Goal: Check status

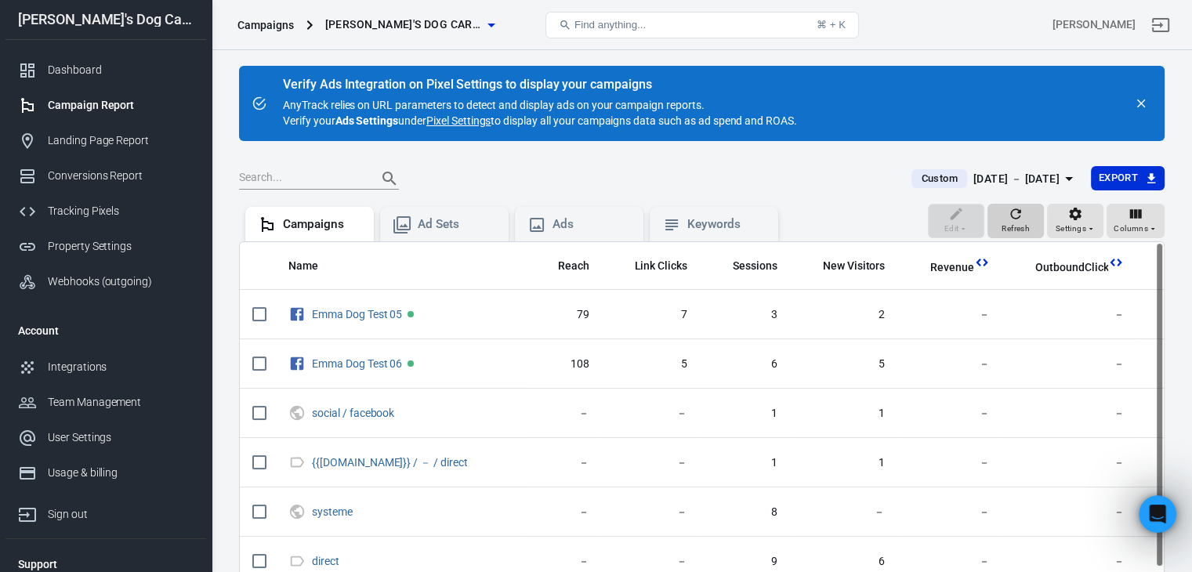
scroll to position [790, 0]
click at [1022, 222] on span "Refresh" at bounding box center [1016, 229] width 28 height 14
click at [1035, 173] on div "[DATE] － [DATE]" at bounding box center [1017, 179] width 86 height 20
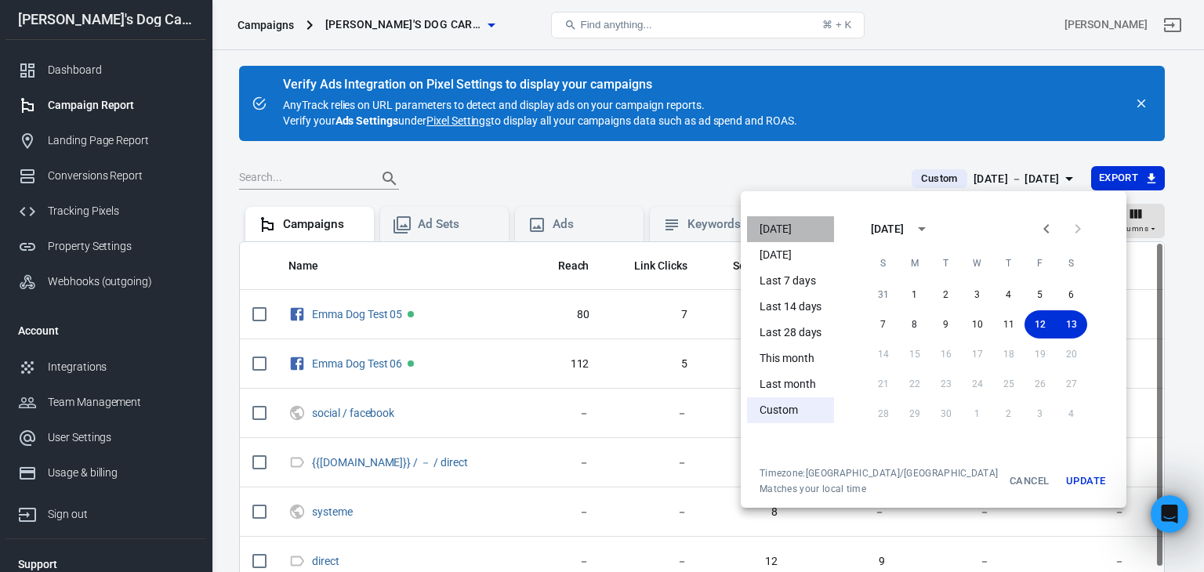
click at [784, 227] on li "[DATE]" at bounding box center [790, 229] width 87 height 26
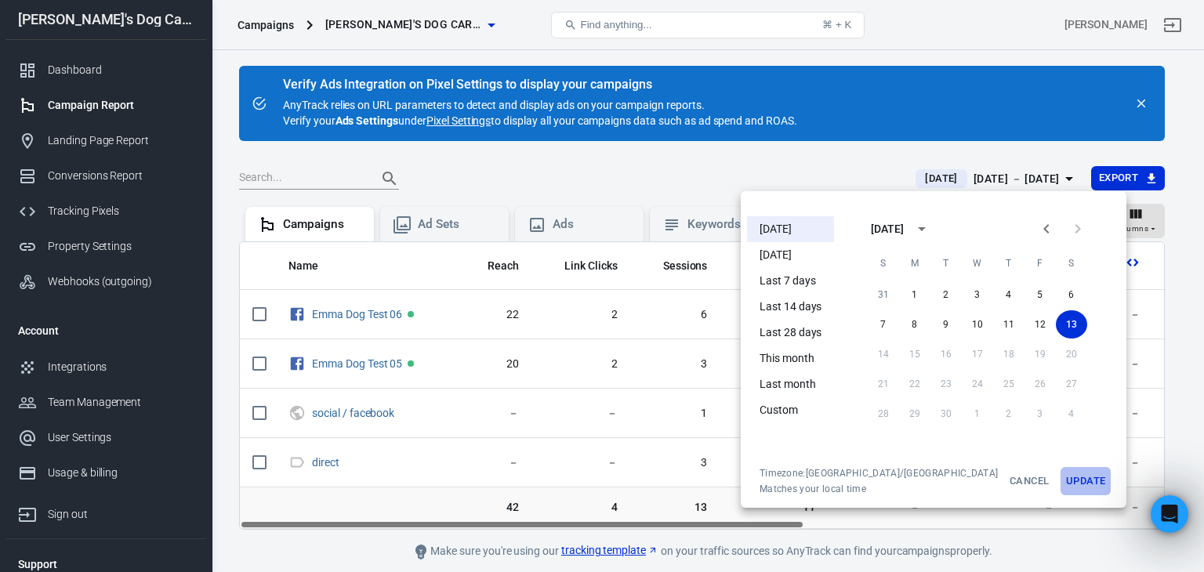
click at [1061, 480] on button "Update" at bounding box center [1086, 481] width 50 height 28
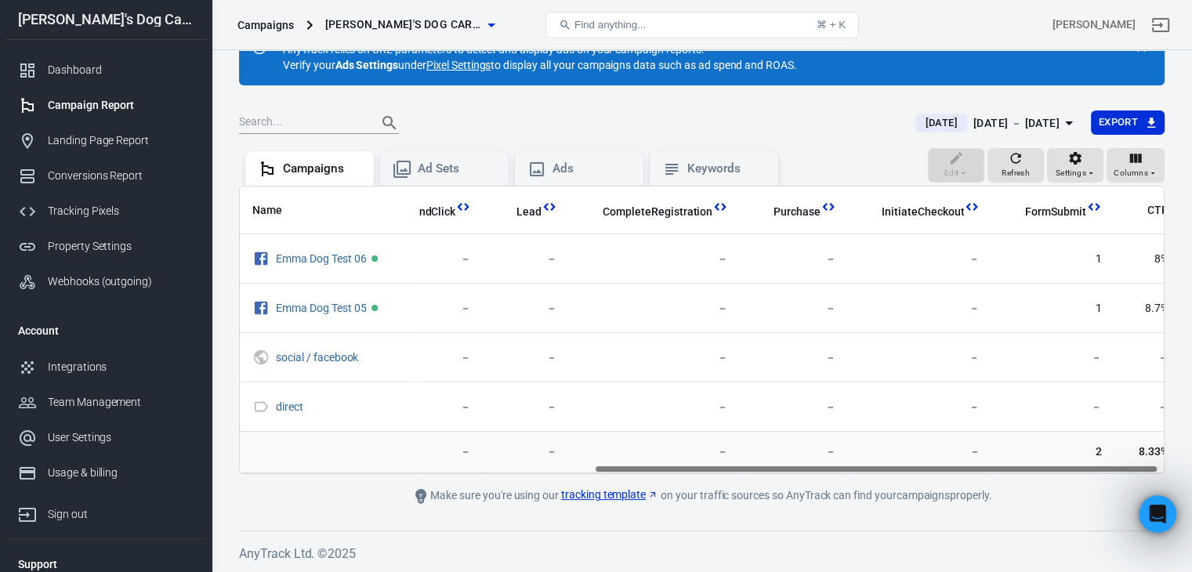
scroll to position [0, 586]
drag, startPoint x: 718, startPoint y: 466, endPoint x: 1111, endPoint y: 466, distance: 392.7
click at [1111, 466] on div "Name Reach Link Clicks Sessions New Visitors Revenue OutboundClick Lead Complet…" at bounding box center [702, 330] width 924 height 287
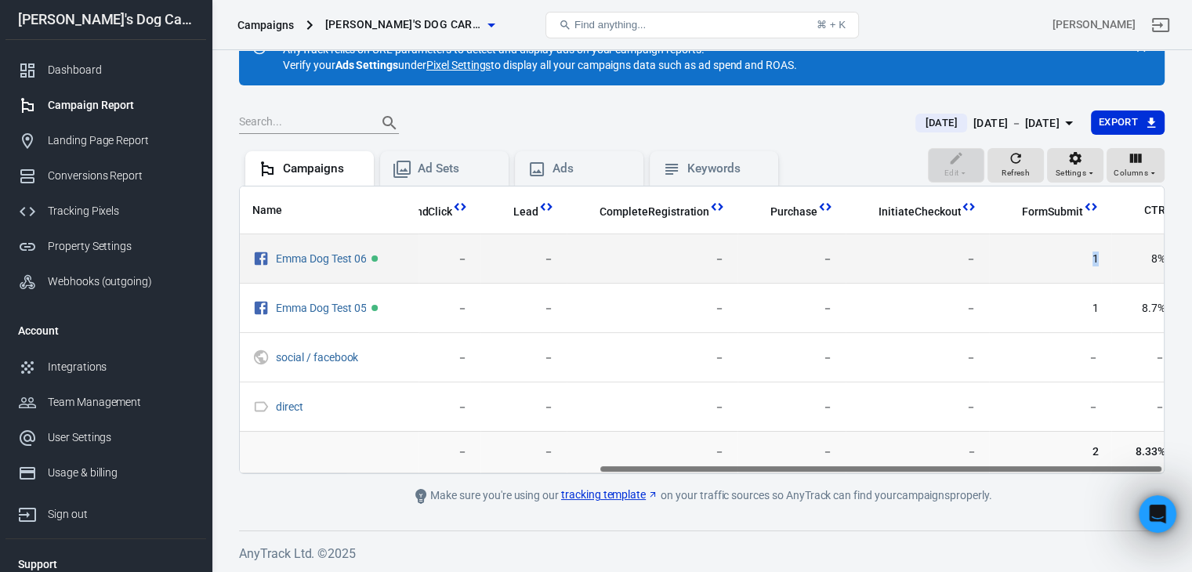
drag, startPoint x: 1071, startPoint y: 264, endPoint x: 1097, endPoint y: 260, distance: 26.9
click at [1097, 260] on td "1" at bounding box center [1050, 258] width 122 height 49
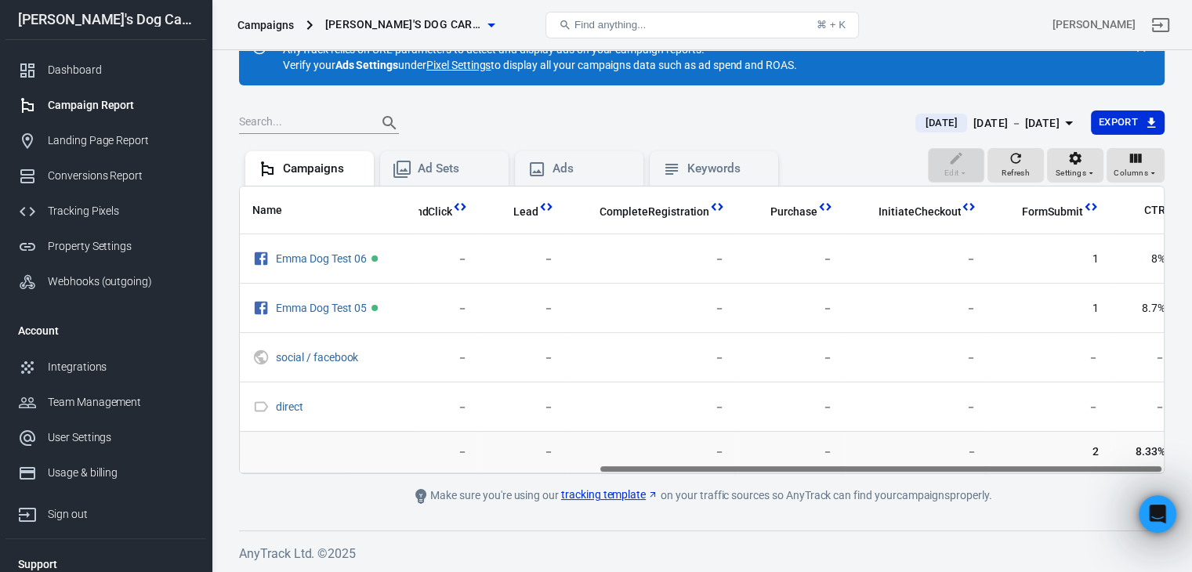
click at [840, 158] on div "Edit Refresh Settings Columns Campaigns Ad Sets Ads Keywords" at bounding box center [702, 167] width 926 height 38
click at [1012, 158] on icon "button" at bounding box center [1016, 158] width 10 height 10
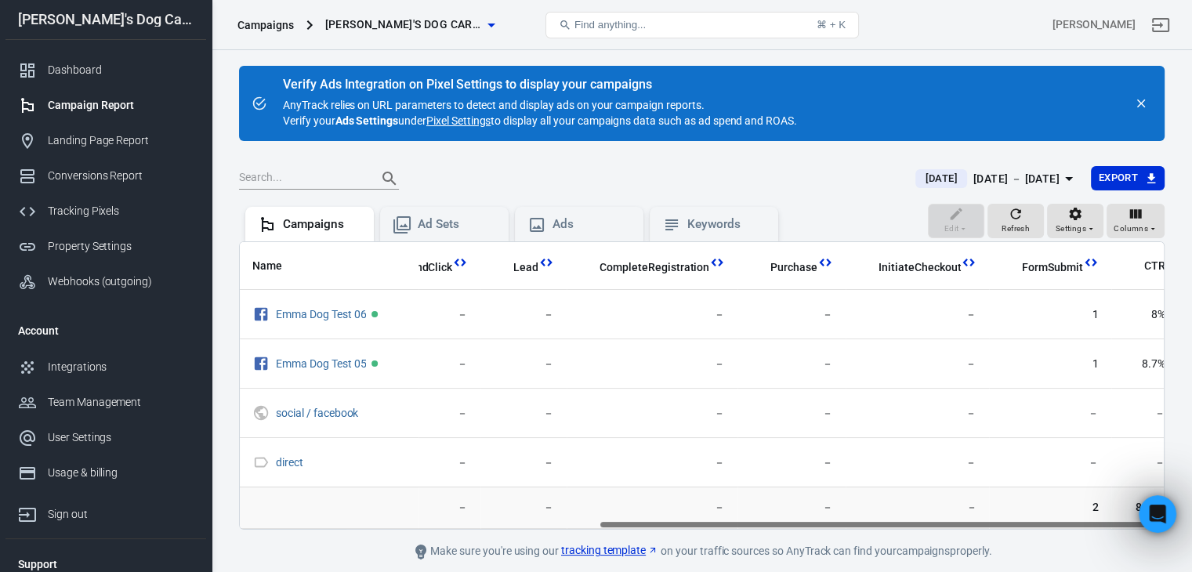
drag, startPoint x: 712, startPoint y: 523, endPoint x: 1092, endPoint y: 525, distance: 380.2
click at [1092, 525] on div "Name Reach Link Clicks Sessions New Visitors Revenue OutboundClick Lead Complet…" at bounding box center [702, 385] width 924 height 287
click at [974, 175] on div "[DATE] － [DATE]" at bounding box center [1017, 179] width 86 height 20
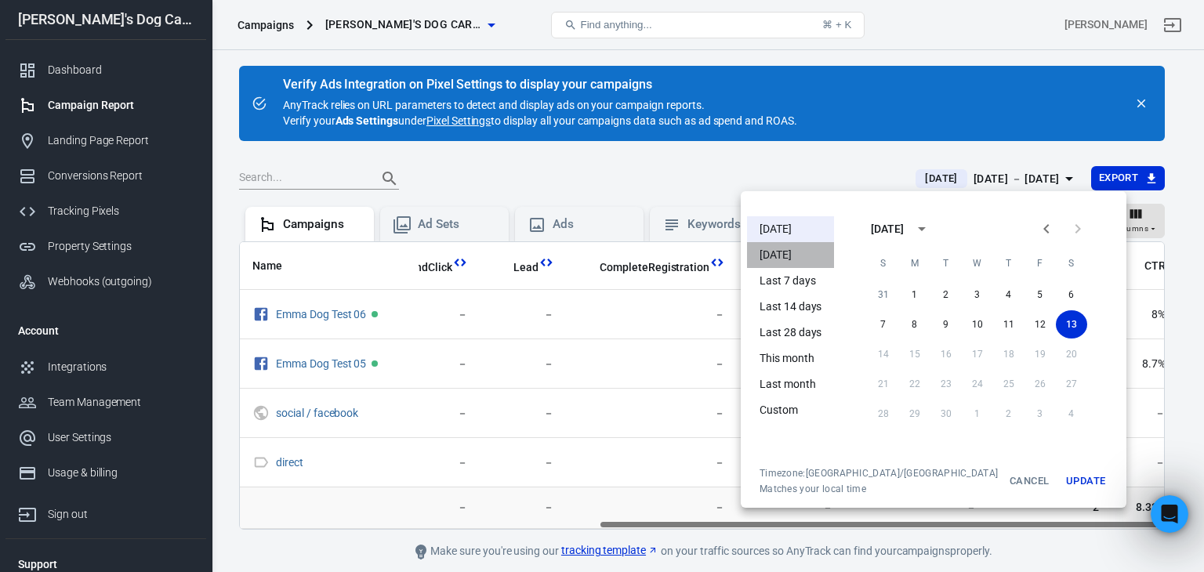
click at [795, 246] on li "[DATE]" at bounding box center [790, 255] width 87 height 26
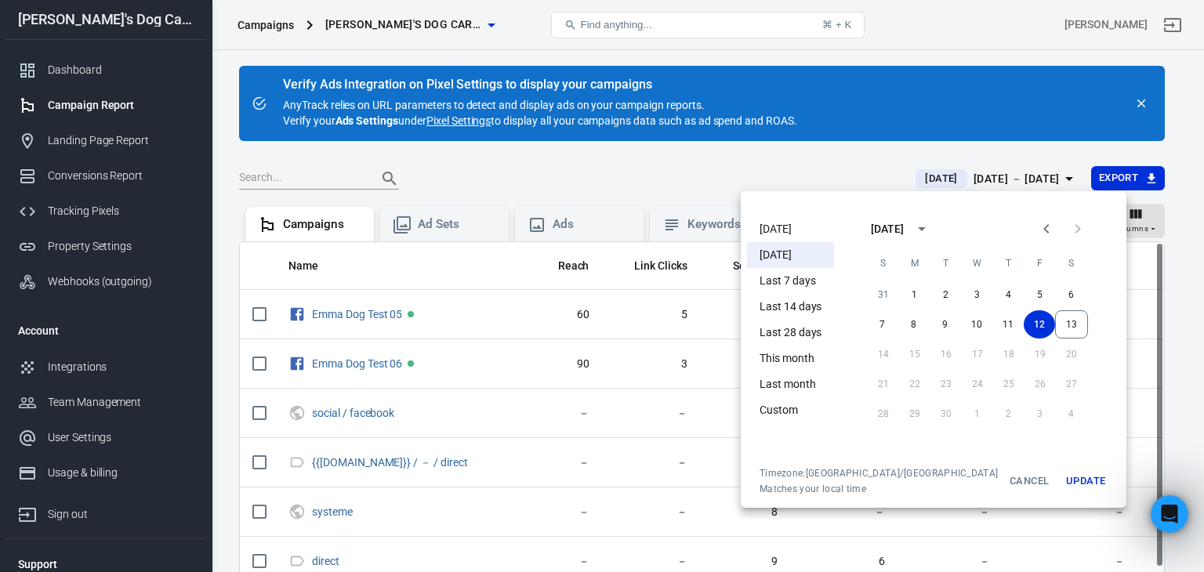
click at [1061, 478] on button "Update" at bounding box center [1086, 481] width 50 height 28
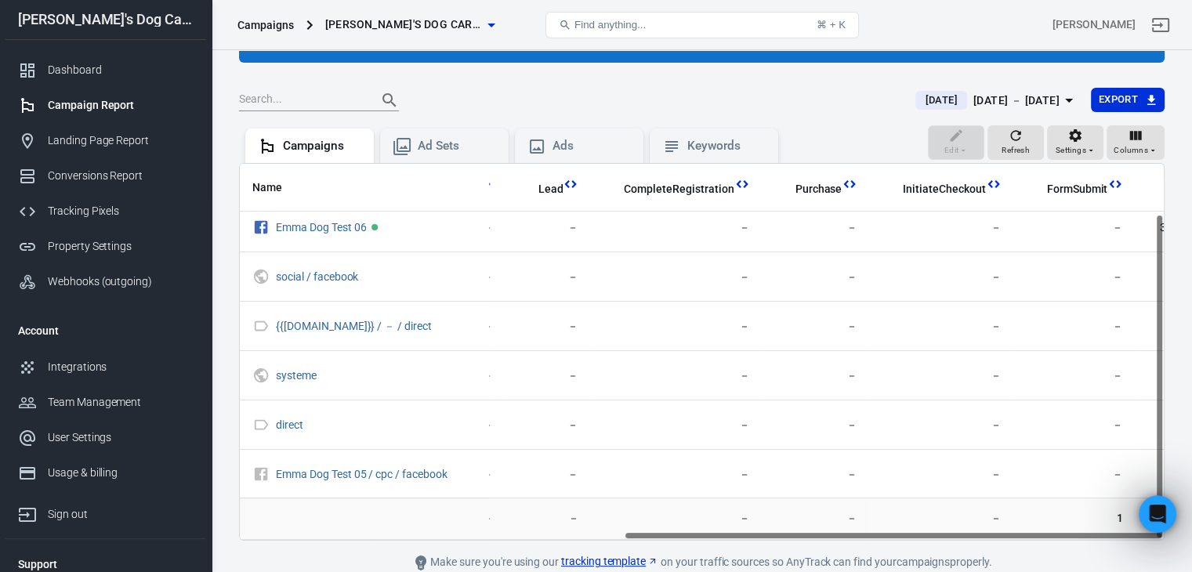
scroll to position [58, 658]
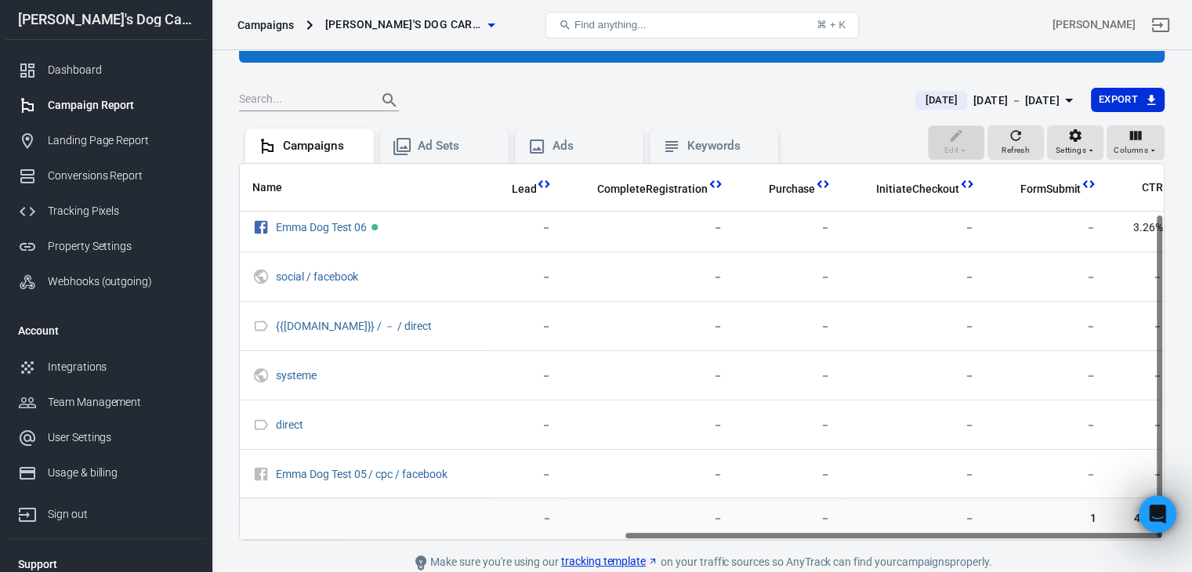
drag, startPoint x: 718, startPoint y: 531, endPoint x: 1203, endPoint y: 571, distance: 486.9
click at [1191, 571] on html "Campaigns [PERSON_NAME]'s Dog Care Shop Find anything... ⌘ + [PERSON_NAME] [PER…" at bounding box center [596, 281] width 1192 height 718
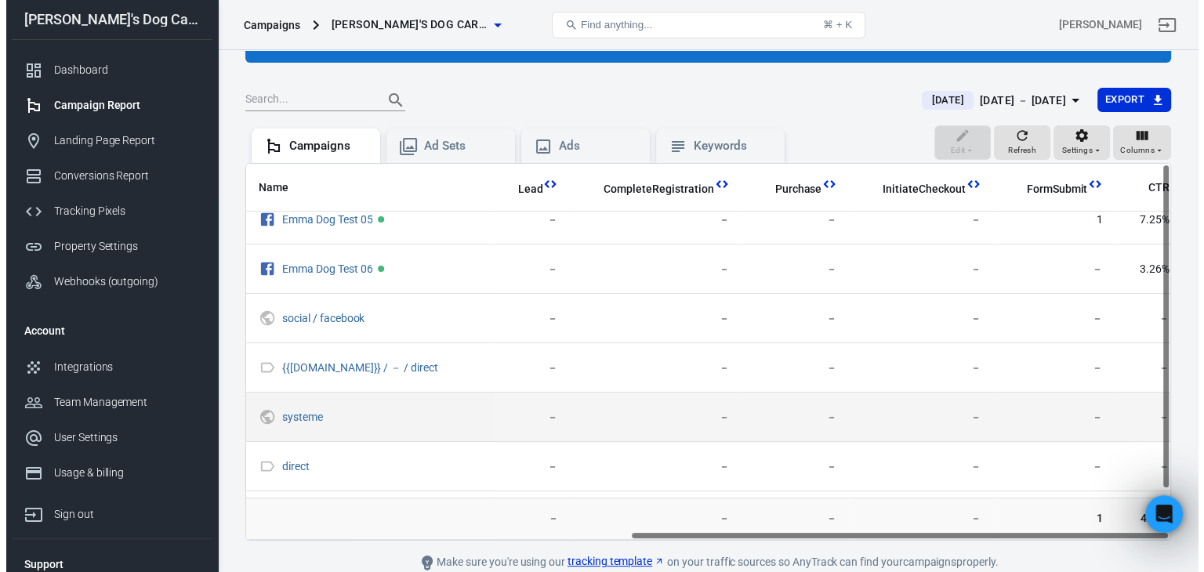
scroll to position [0, 658]
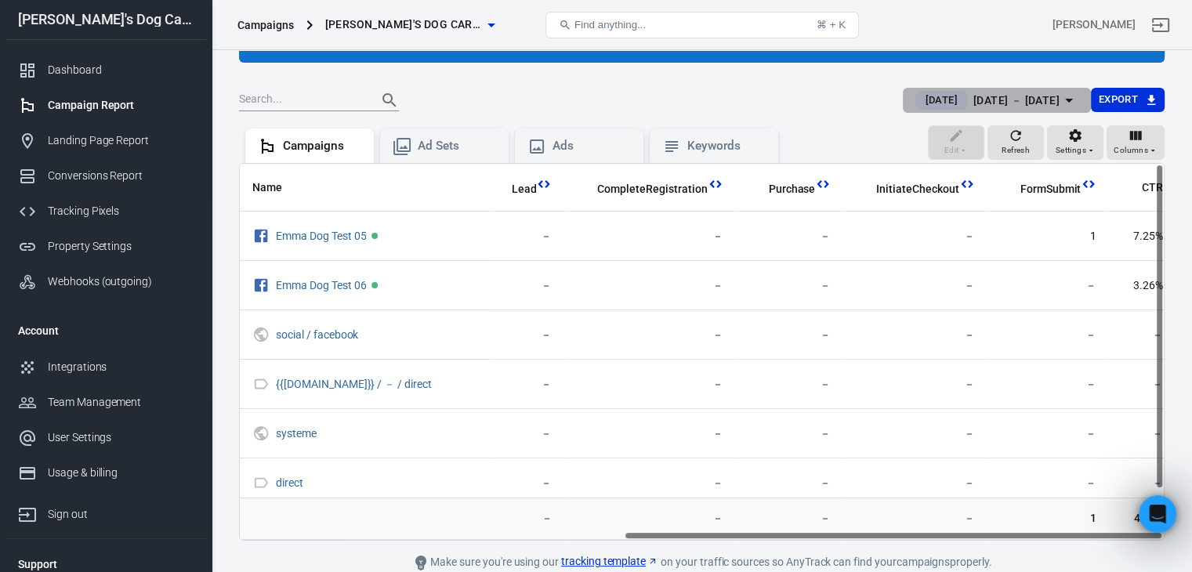
click at [997, 101] on div "[DATE] － [DATE]" at bounding box center [1017, 101] width 86 height 20
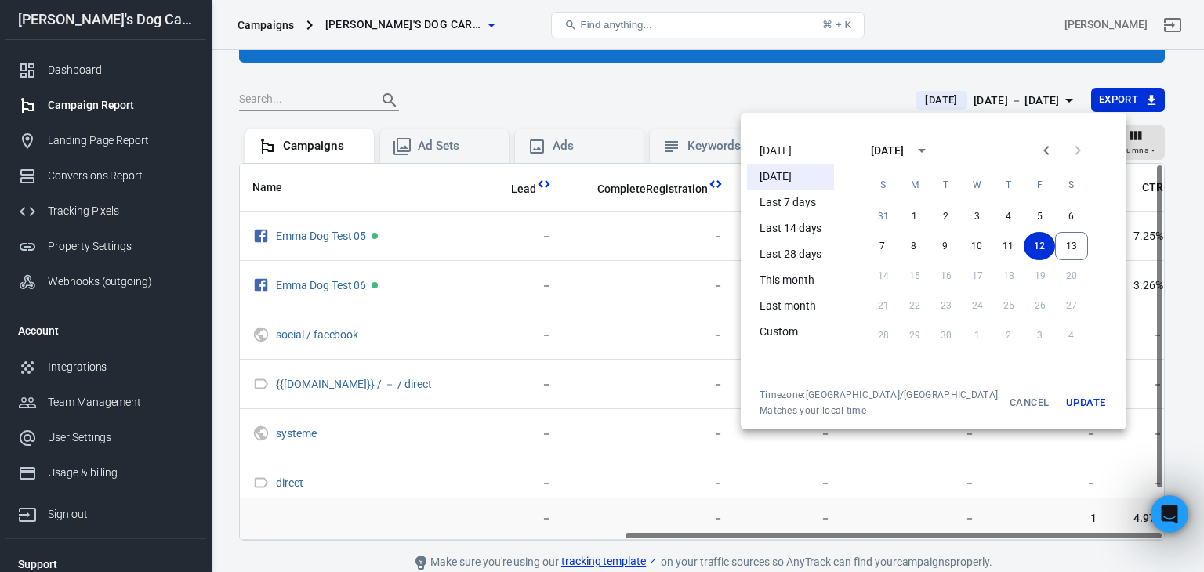
click at [784, 145] on li "[DATE]" at bounding box center [790, 151] width 87 height 26
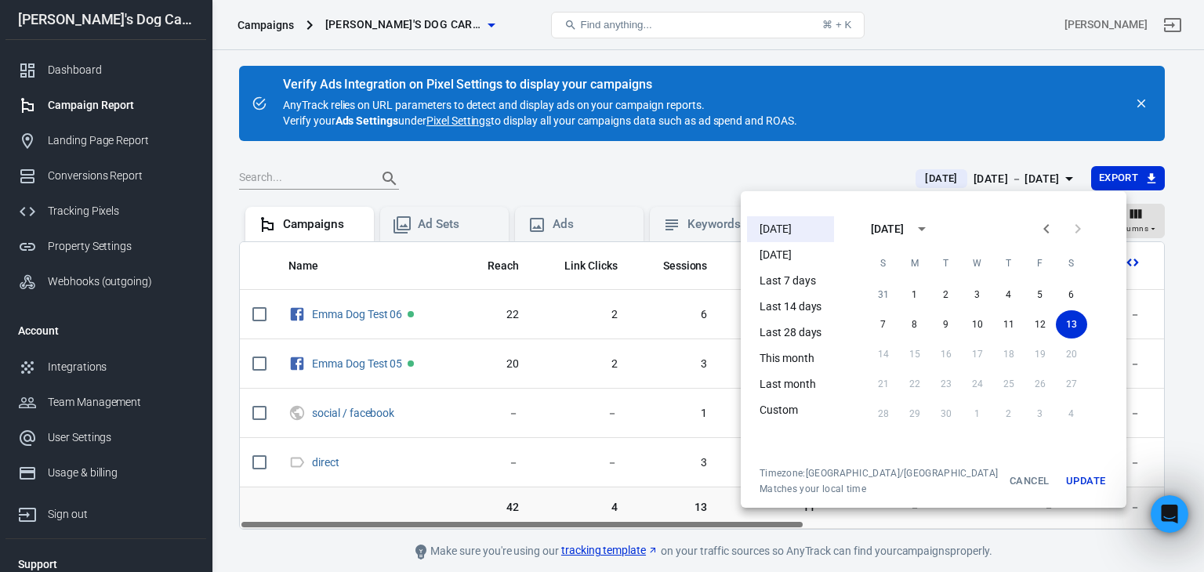
click at [1061, 479] on button "Update" at bounding box center [1086, 481] width 50 height 28
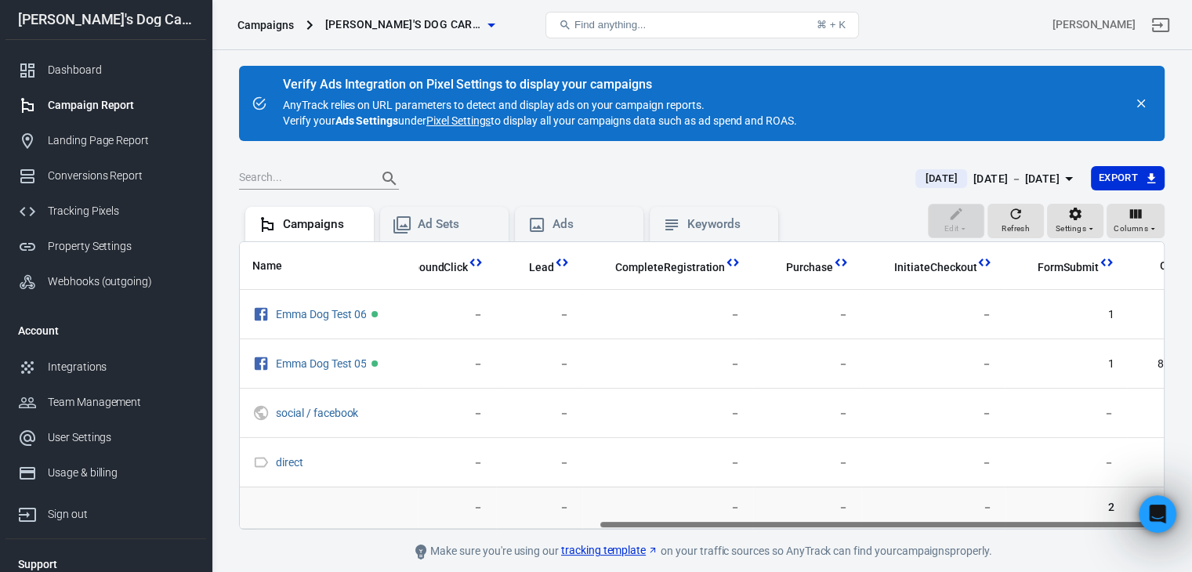
scroll to position [0, 586]
drag, startPoint x: 662, startPoint y: 520, endPoint x: 1059, endPoint y: 493, distance: 398.3
click at [1059, 493] on div "Name Reach Link Clicks Sessions New Visitors Revenue OutboundClick Lead Complet…" at bounding box center [702, 385] width 926 height 288
drag, startPoint x: 755, startPoint y: 524, endPoint x: 821, endPoint y: 524, distance: 65.8
click at [821, 524] on div "Name Reach Link Clicks Sessions New Visitors Revenue OutboundClick Lead Complet…" at bounding box center [702, 385] width 924 height 287
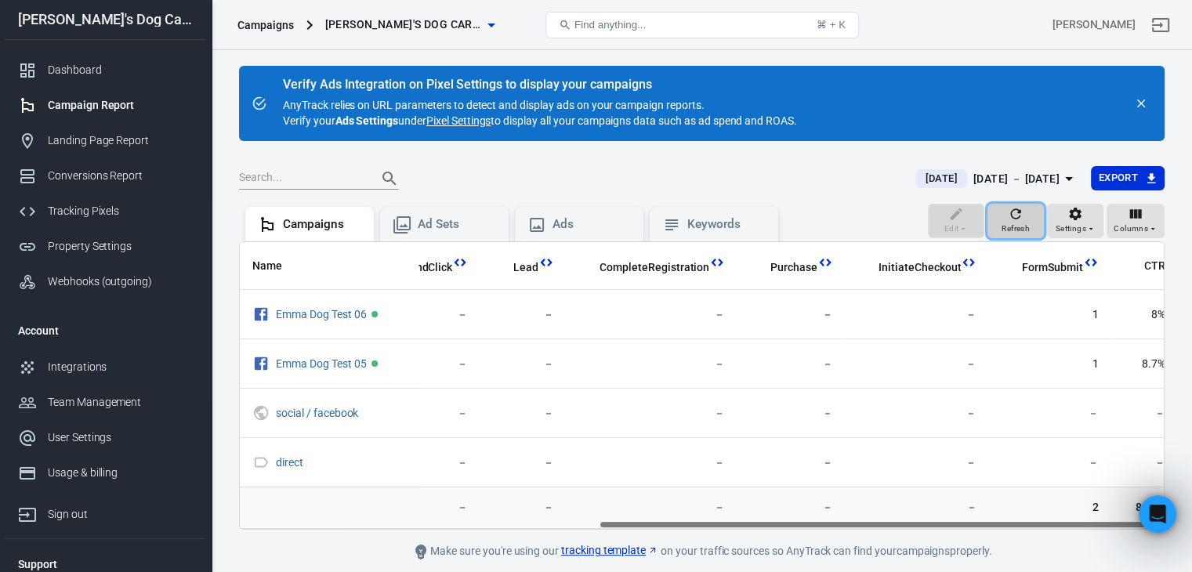
click at [1016, 219] on icon "button" at bounding box center [1016, 214] width 16 height 16
drag, startPoint x: 718, startPoint y: 522, endPoint x: 1129, endPoint y: 509, distance: 410.9
click at [1129, 509] on div "Name Reach Link Clicks Sessions New Visitors Revenue OutboundClick Lead Complet…" at bounding box center [702, 385] width 926 height 288
click at [1018, 227] on span "Refresh" at bounding box center [1016, 229] width 28 height 14
click at [865, 531] on main "Verify Ads Integration on Pixel Settings to display your campaigns AnyTrack rel…" at bounding box center [702, 313] width 926 height 495
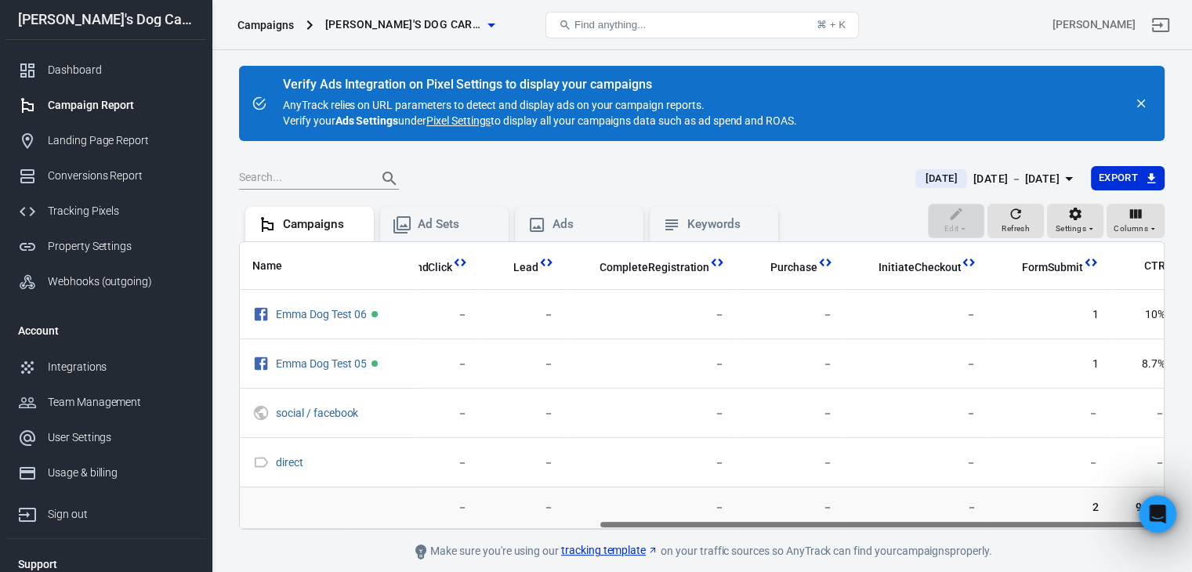
click at [580, 531] on main "Verify Ads Integration on Pixel Settings to display your campaigns AnyTrack rel…" at bounding box center [702, 313] width 926 height 495
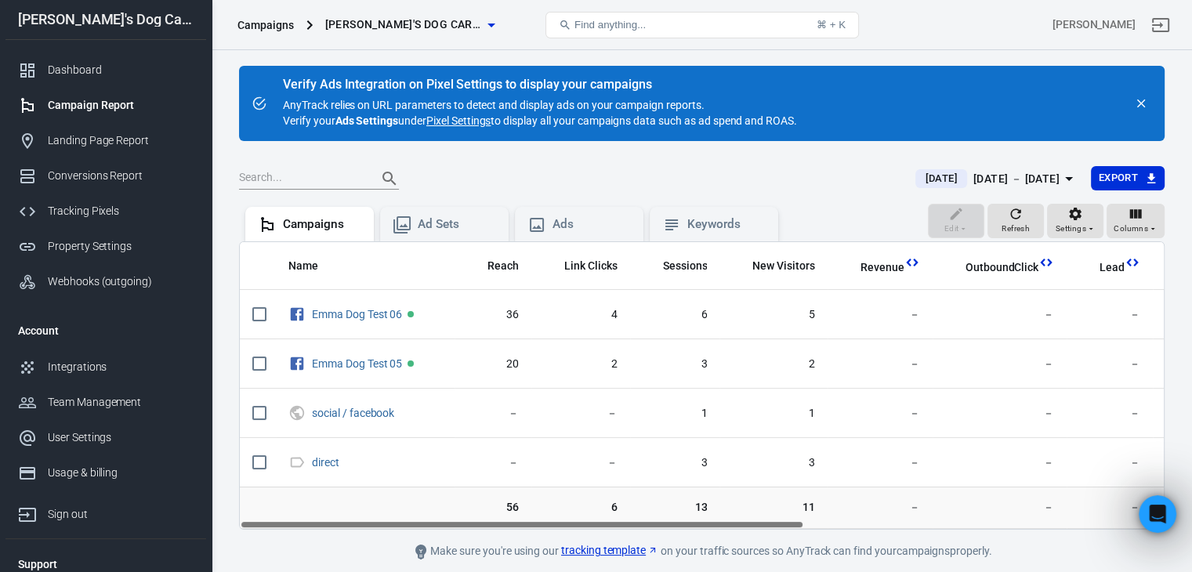
click at [816, 158] on main "Verify Ads Integration on Pixel Settings to display your campaigns AnyTrack rel…" at bounding box center [702, 313] width 926 height 495
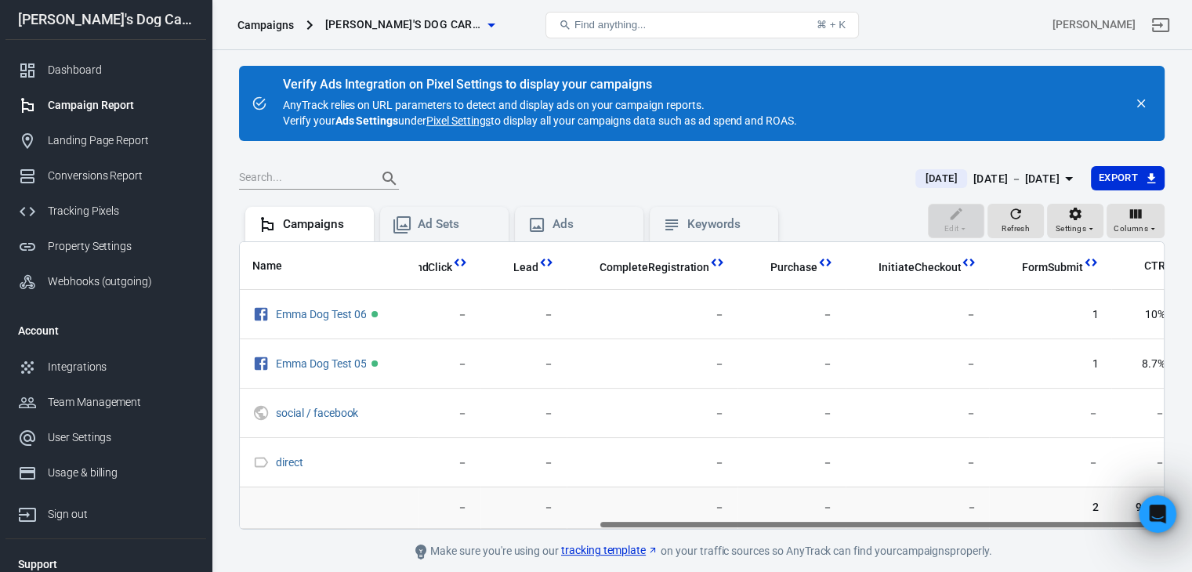
drag, startPoint x: 796, startPoint y: 527, endPoint x: 1203, endPoint y: 537, distance: 407.7
click at [1191, 537] on html "Campaigns [PERSON_NAME]'s Dog Care Shop Find anything... ⌘ + [PERSON_NAME] [PER…" at bounding box center [596, 314] width 1192 height 629
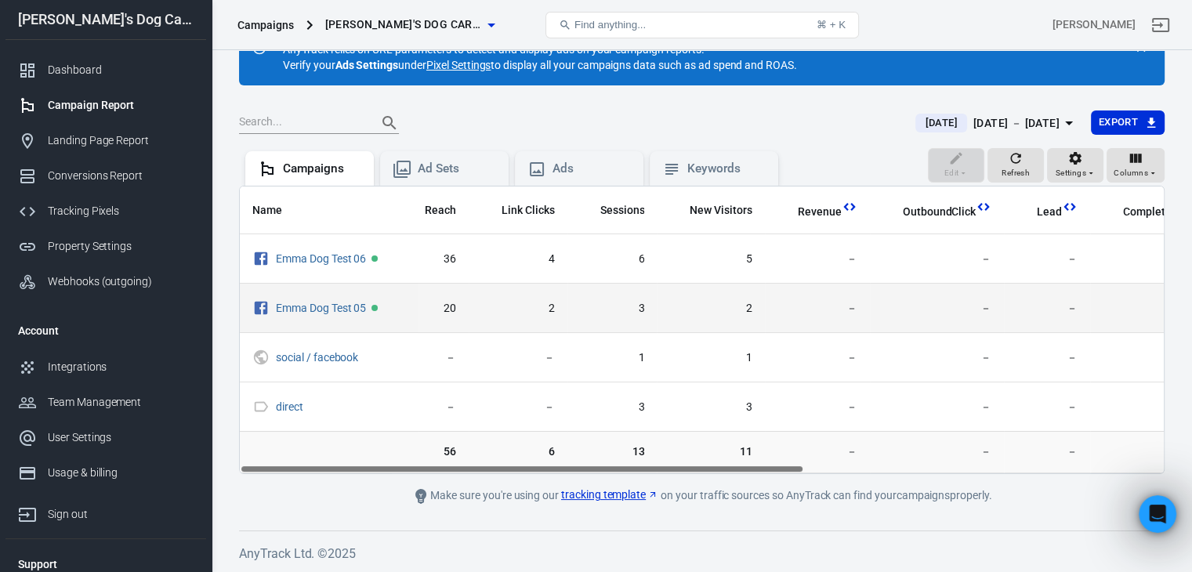
scroll to position [0, 0]
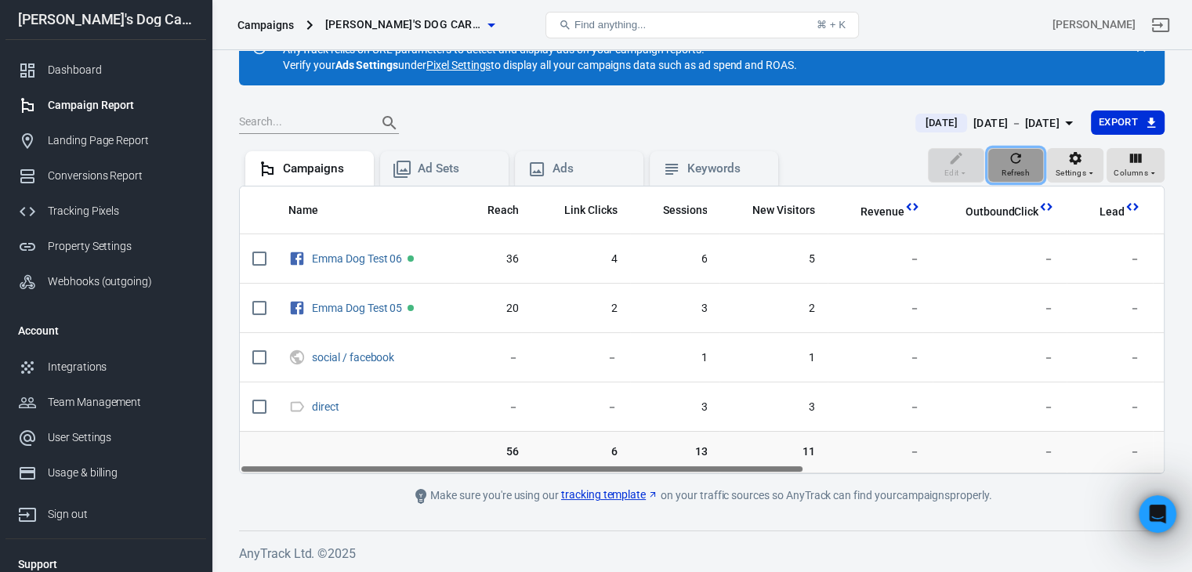
click at [1009, 162] on icon "button" at bounding box center [1016, 158] width 16 height 16
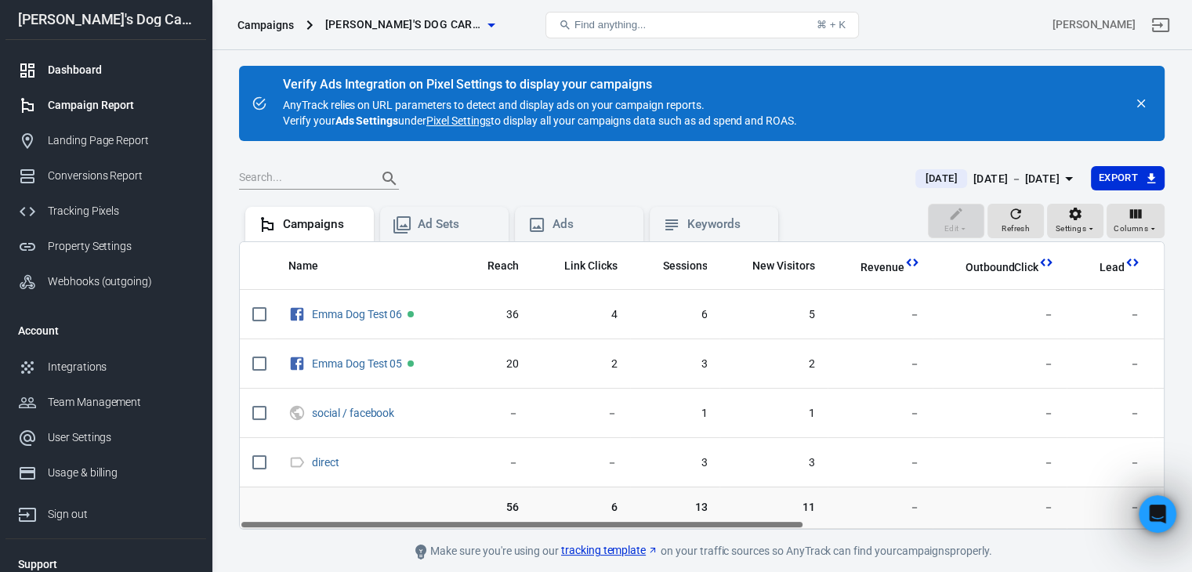
click at [87, 63] on div "Dashboard" at bounding box center [121, 70] width 146 height 16
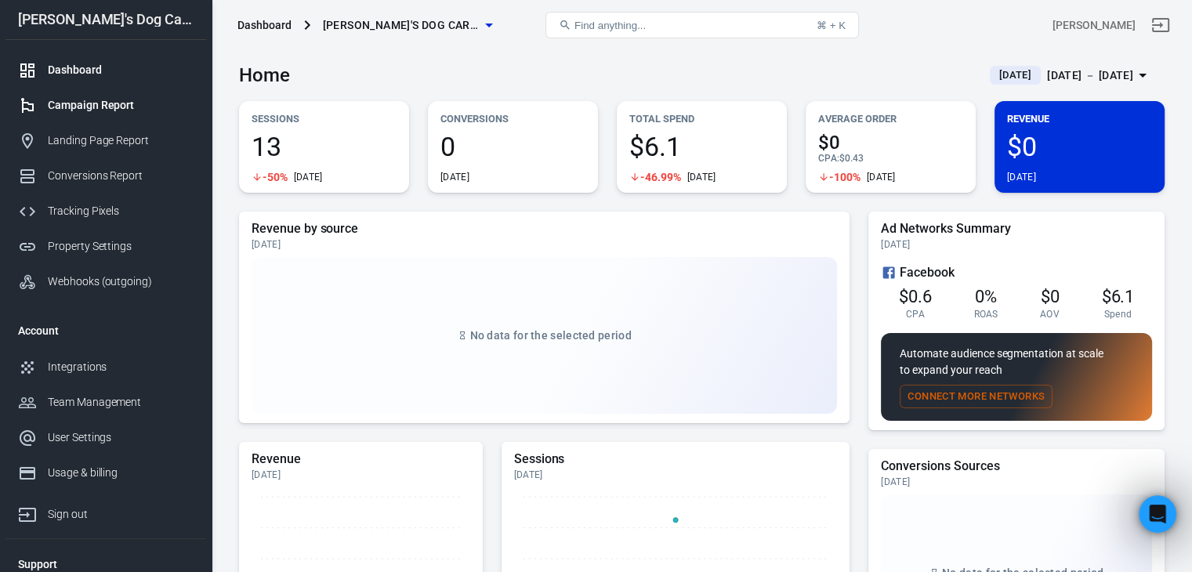
click at [86, 111] on div "Campaign Report" at bounding box center [121, 105] width 146 height 16
